Goal: Task Accomplishment & Management: Use online tool/utility

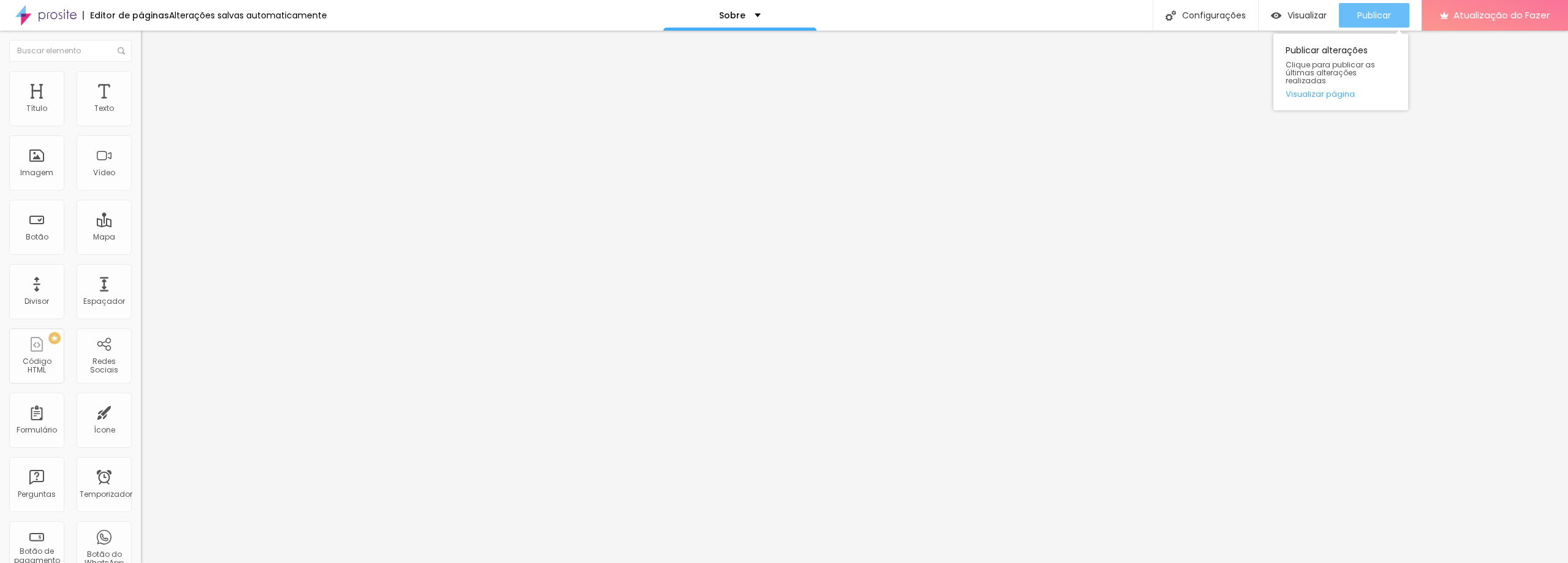
click at [1381, 13] on font "Publicar" at bounding box center [1374, 15] width 34 height 12
